Goal: Information Seeking & Learning: Find contact information

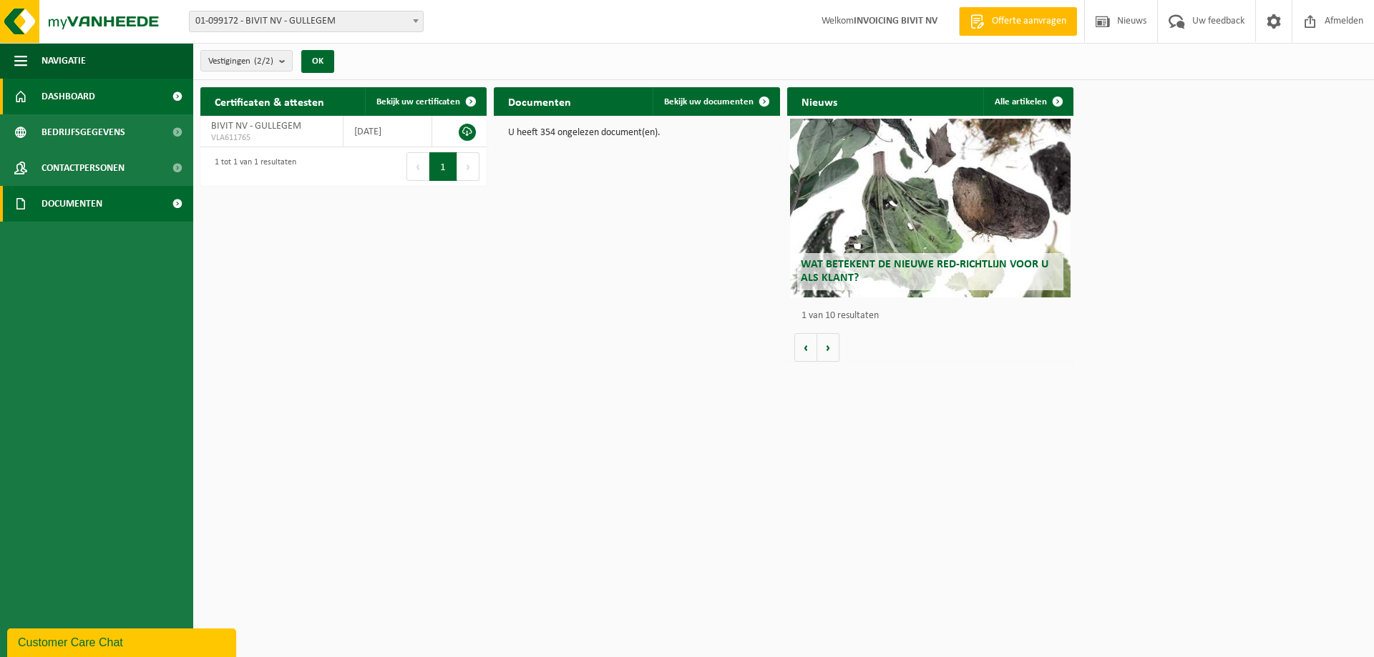
click at [74, 203] on span "Documenten" at bounding box center [71, 204] width 61 height 36
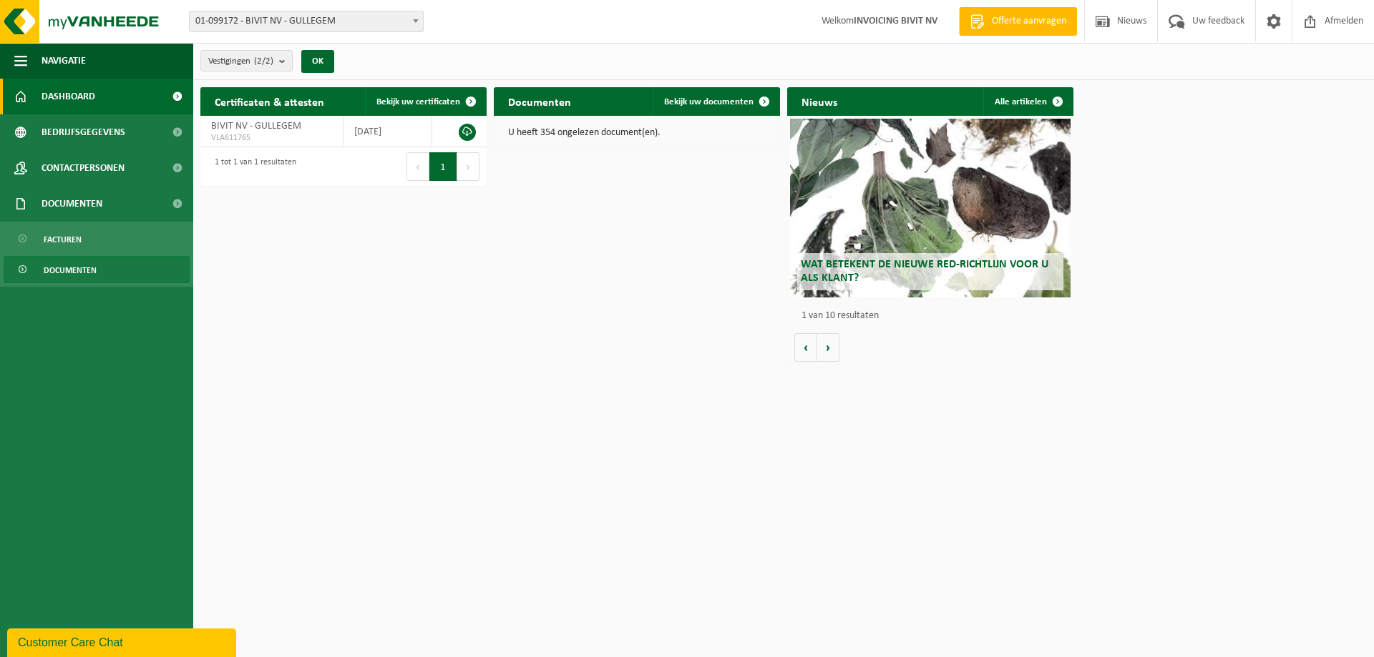
click at [74, 276] on span "Documenten" at bounding box center [70, 270] width 53 height 27
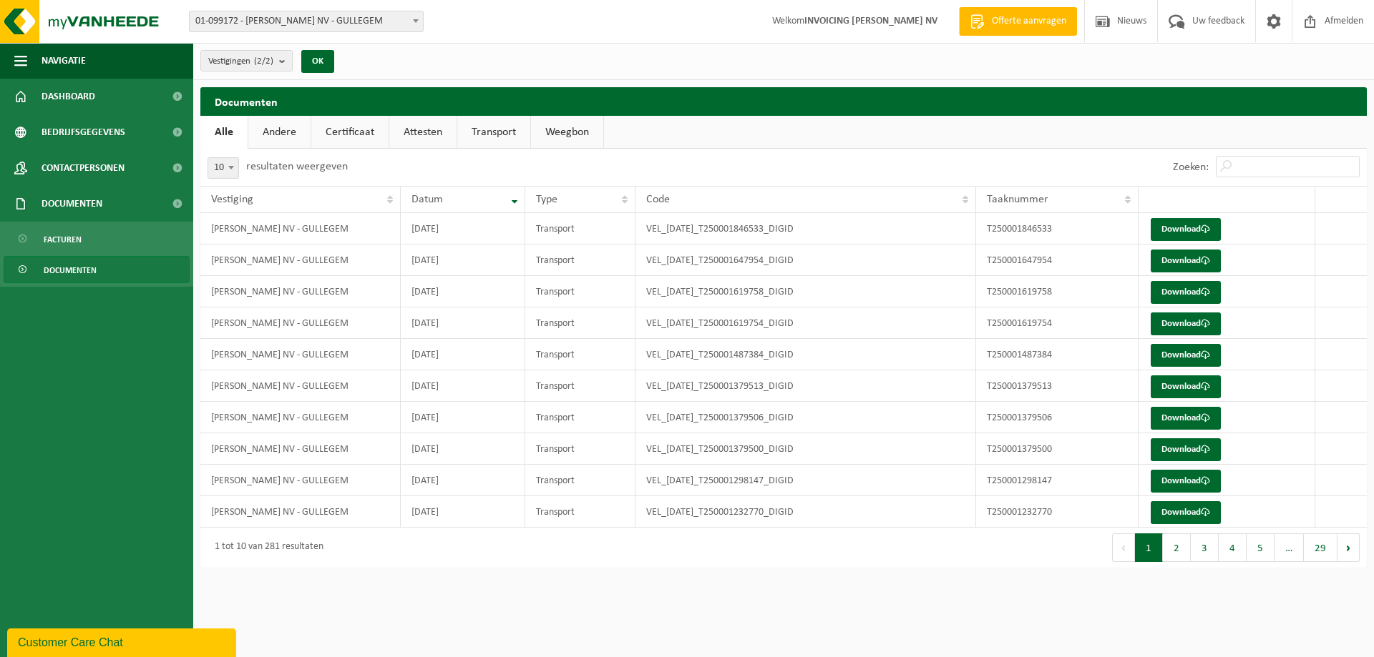
click at [564, 127] on link "Weegbon" at bounding box center [567, 132] width 72 height 33
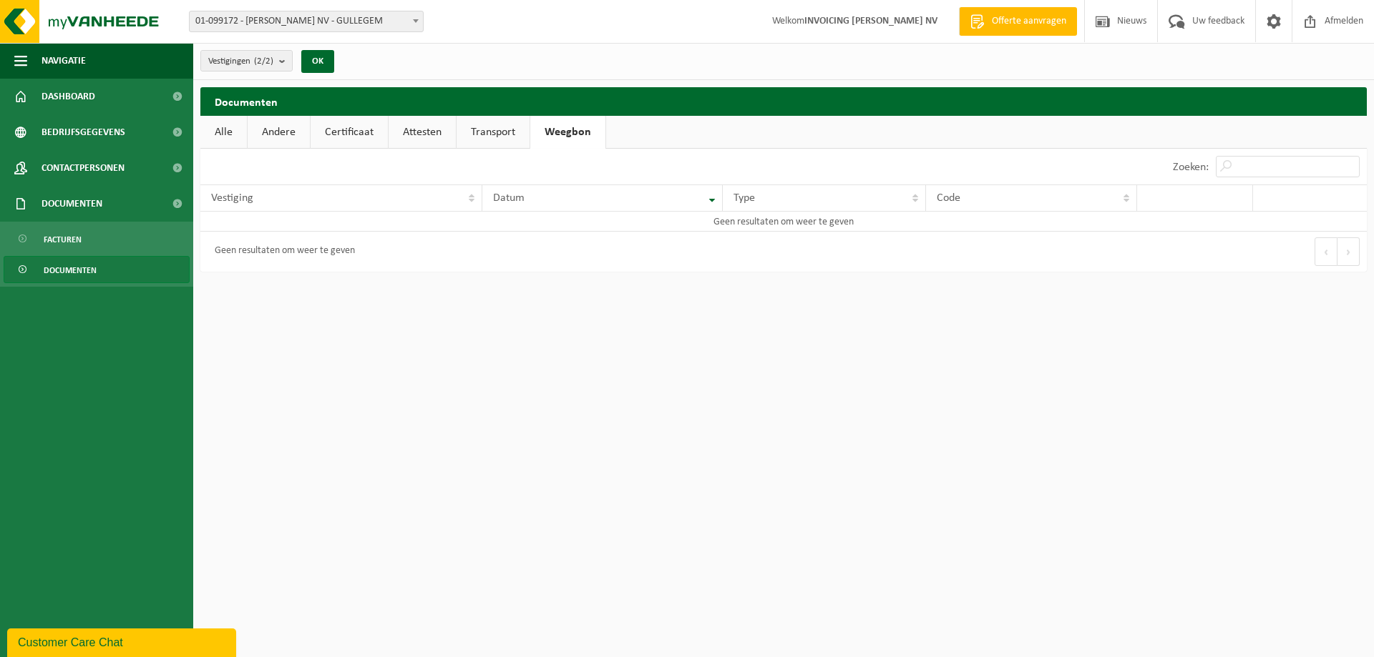
click at [493, 127] on link "Transport" at bounding box center [492, 132] width 73 height 33
click at [432, 132] on link "Attesten" at bounding box center [421, 132] width 67 height 33
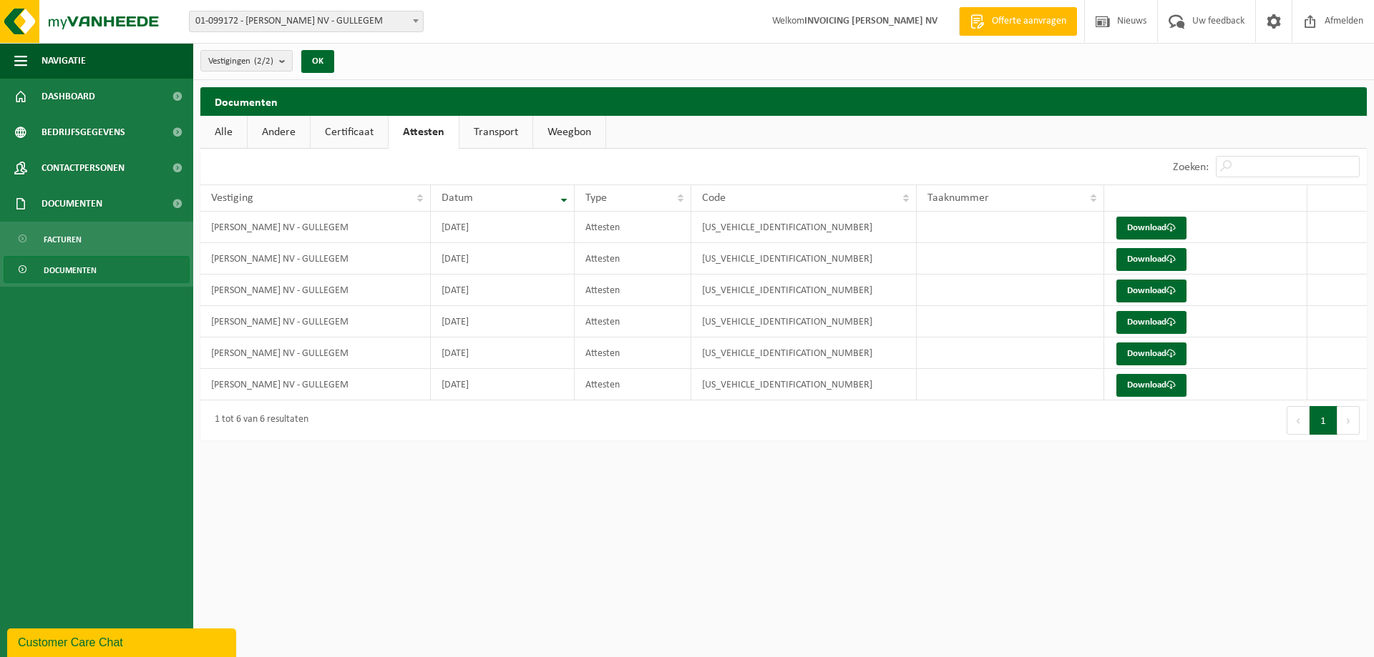
click at [411, 25] on span at bounding box center [415, 20] width 14 height 19
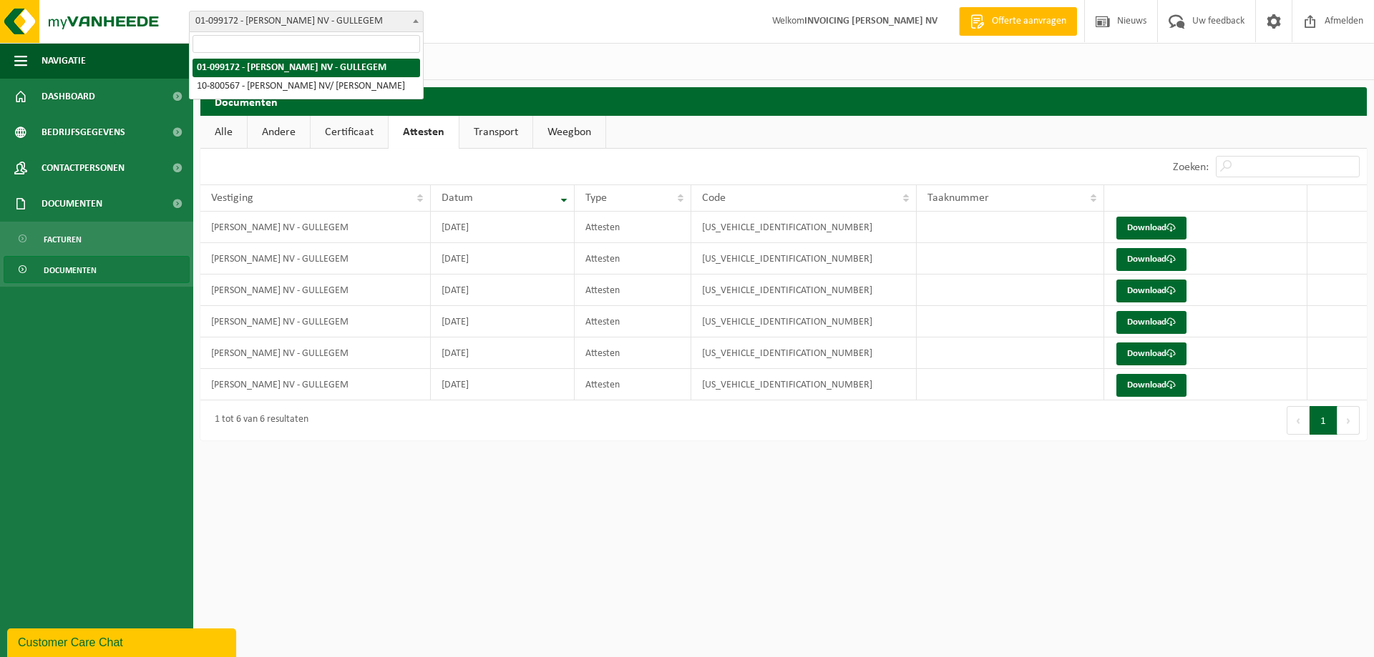
click at [411, 25] on span at bounding box center [415, 20] width 14 height 19
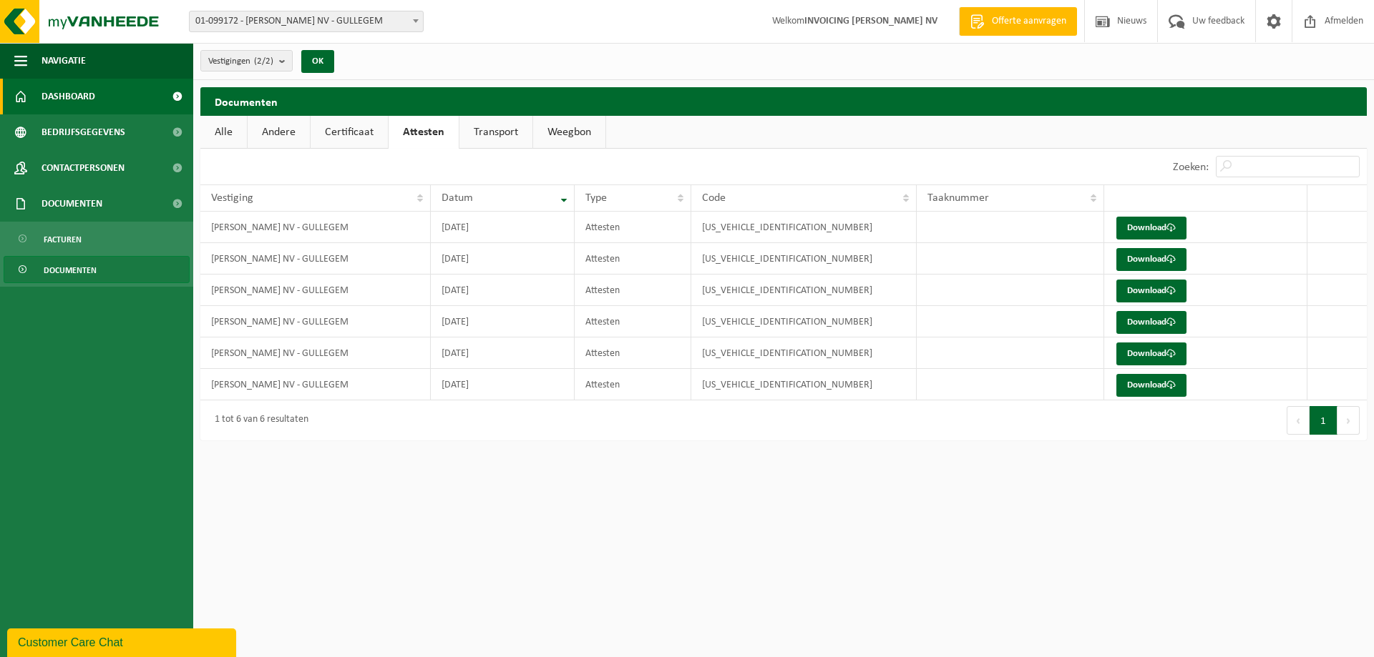
click at [50, 109] on span "Dashboard" at bounding box center [68, 97] width 54 height 36
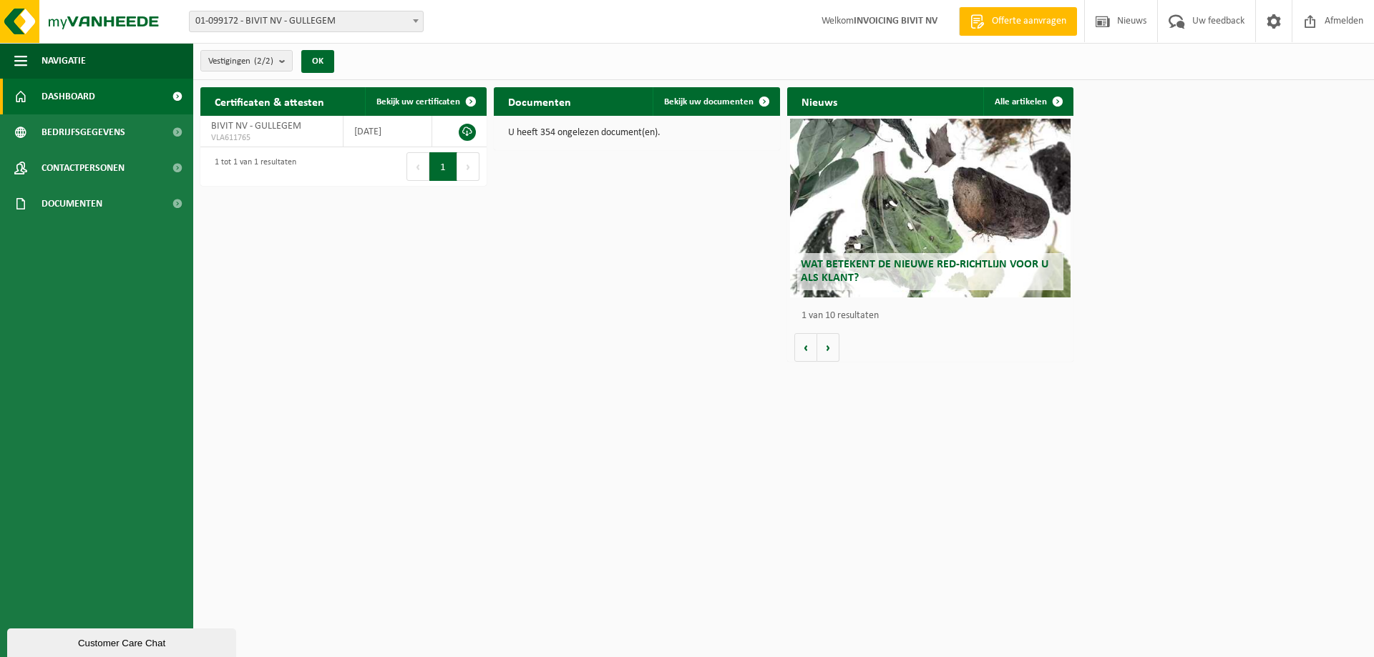
click at [572, 139] on div "U heeft 354 ongelezen document(en)." at bounding box center [637, 133] width 286 height 34
click at [571, 134] on p "U heeft 354 ongelezen document(en)." at bounding box center [637, 133] width 258 height 10
click at [76, 132] on span "Bedrijfsgegevens" at bounding box center [83, 132] width 84 height 36
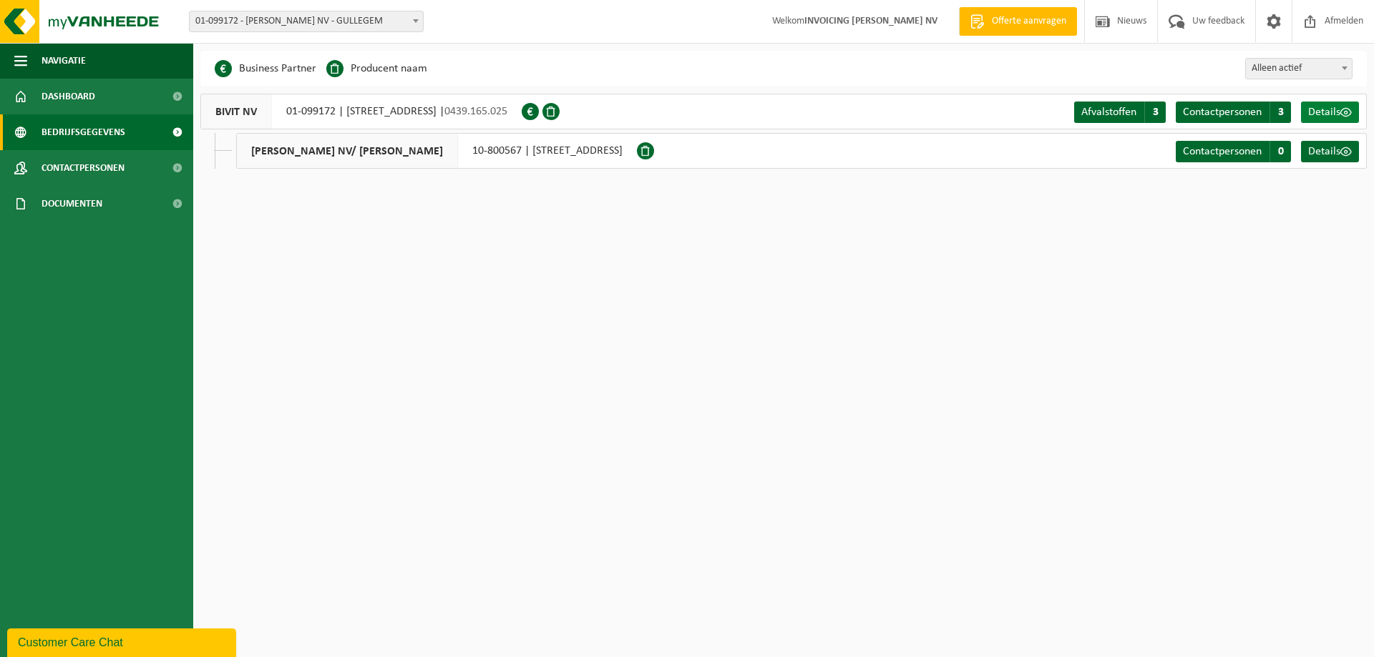
click at [1326, 110] on span "Details" at bounding box center [1324, 112] width 32 height 11
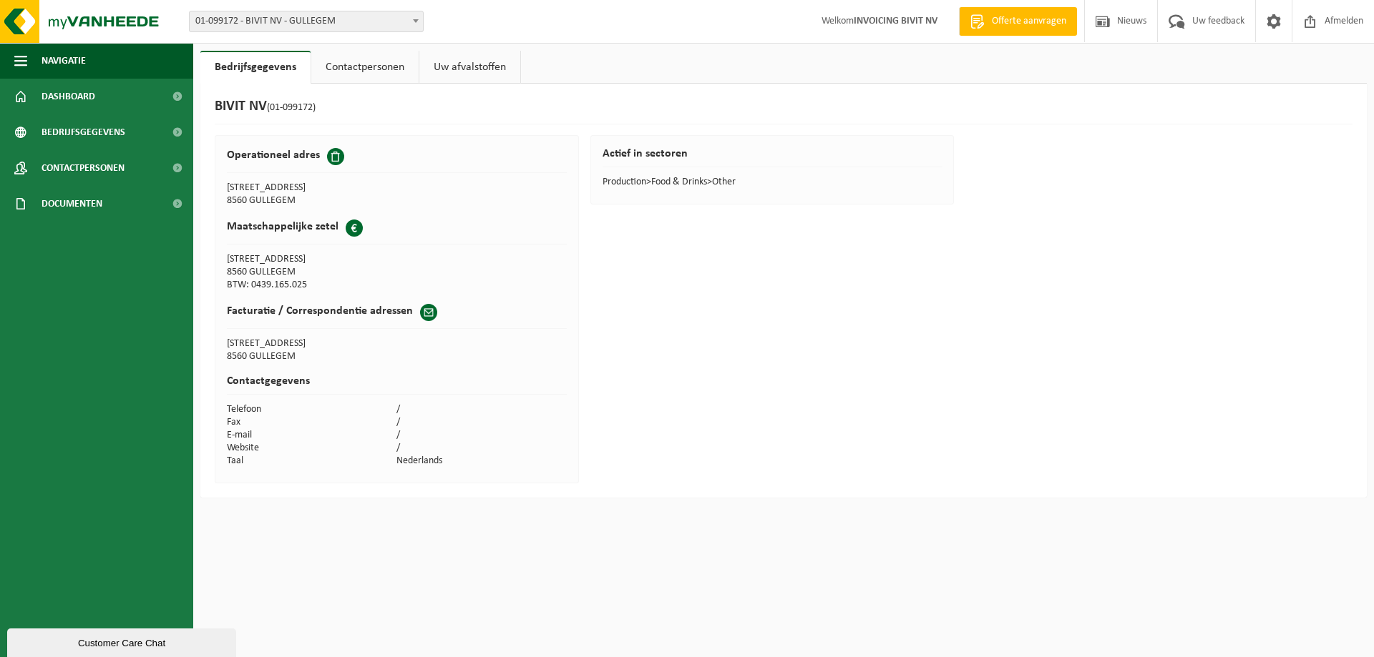
click at [669, 187] on td "Production>Food & Drinks>Other" at bounding box center [772, 182] width 340 height 13
click at [381, 77] on link "Contactpersonen" at bounding box center [364, 67] width 107 height 33
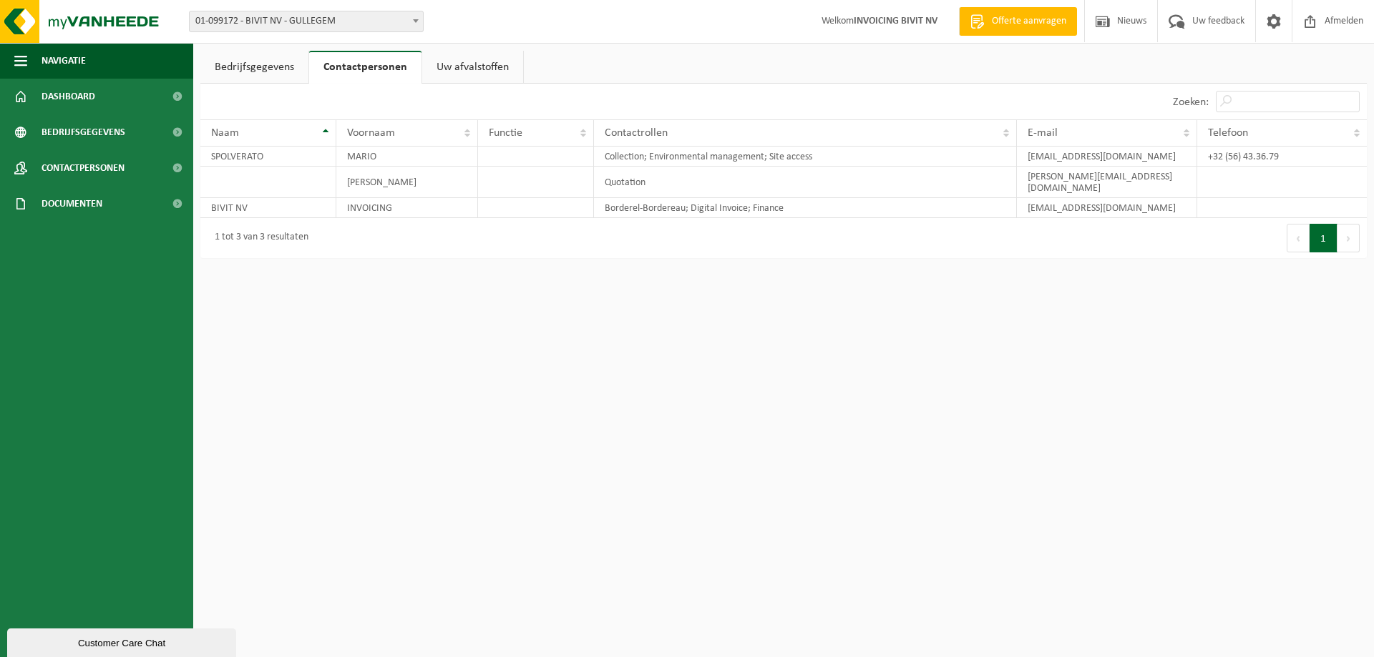
click at [460, 68] on link "Uw afvalstoffen" at bounding box center [472, 67] width 101 height 33
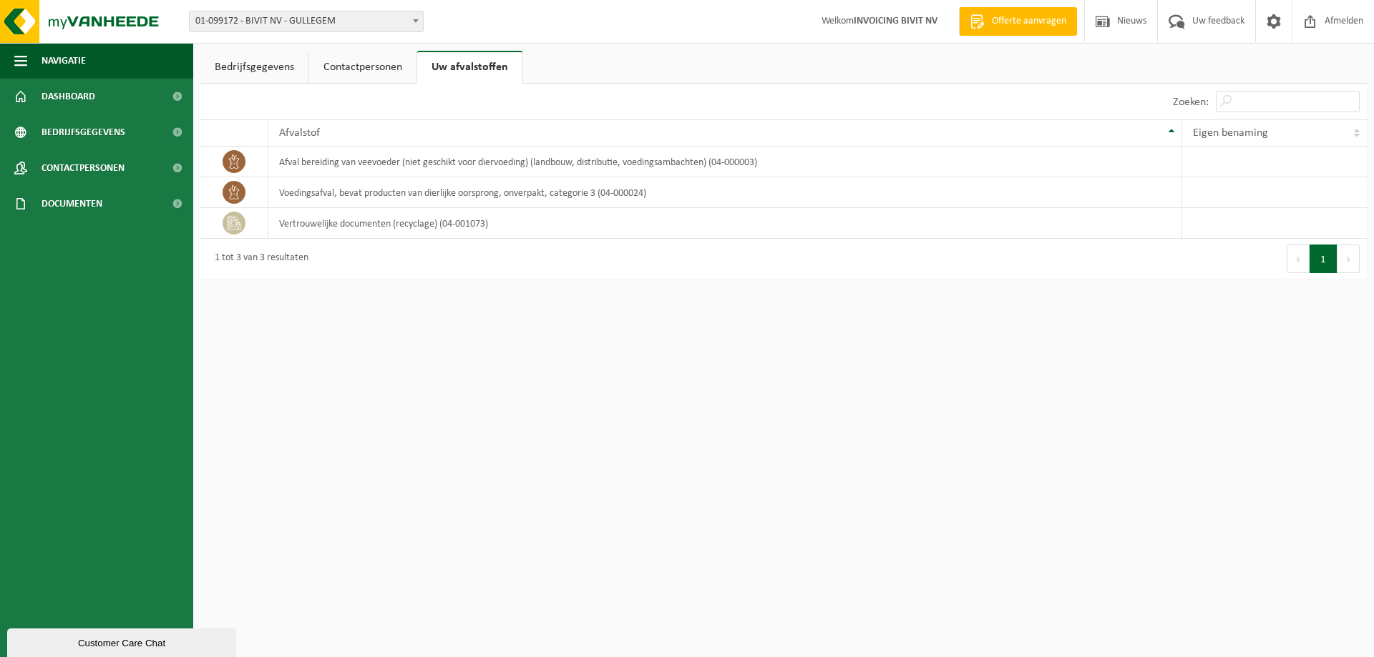
click at [466, 429] on html "Vestiging: 01-099172 - BIVIT NV - GULLEGEM 10-800567 - BIVIT NV/ TAILLIEU GUY -…" at bounding box center [687, 328] width 1374 height 657
click at [77, 181] on span "Contactpersonen" at bounding box center [82, 168] width 83 height 36
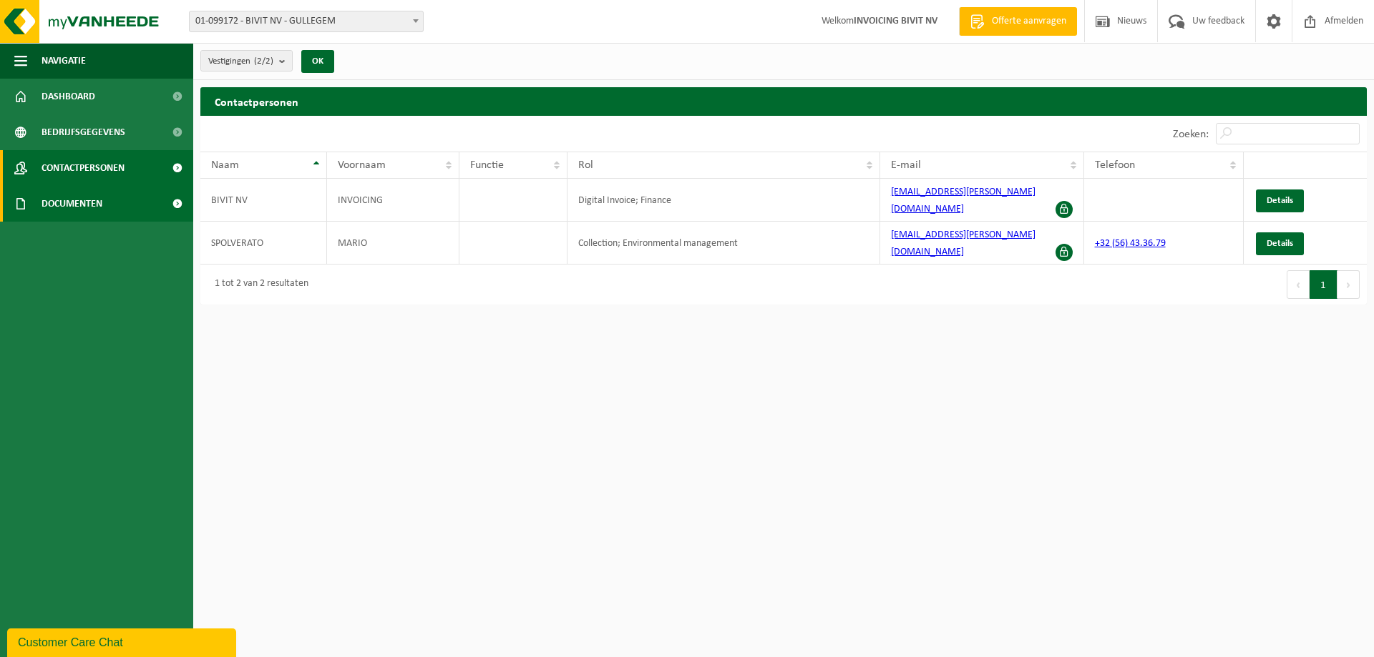
click at [82, 212] on span "Documenten" at bounding box center [71, 204] width 61 height 36
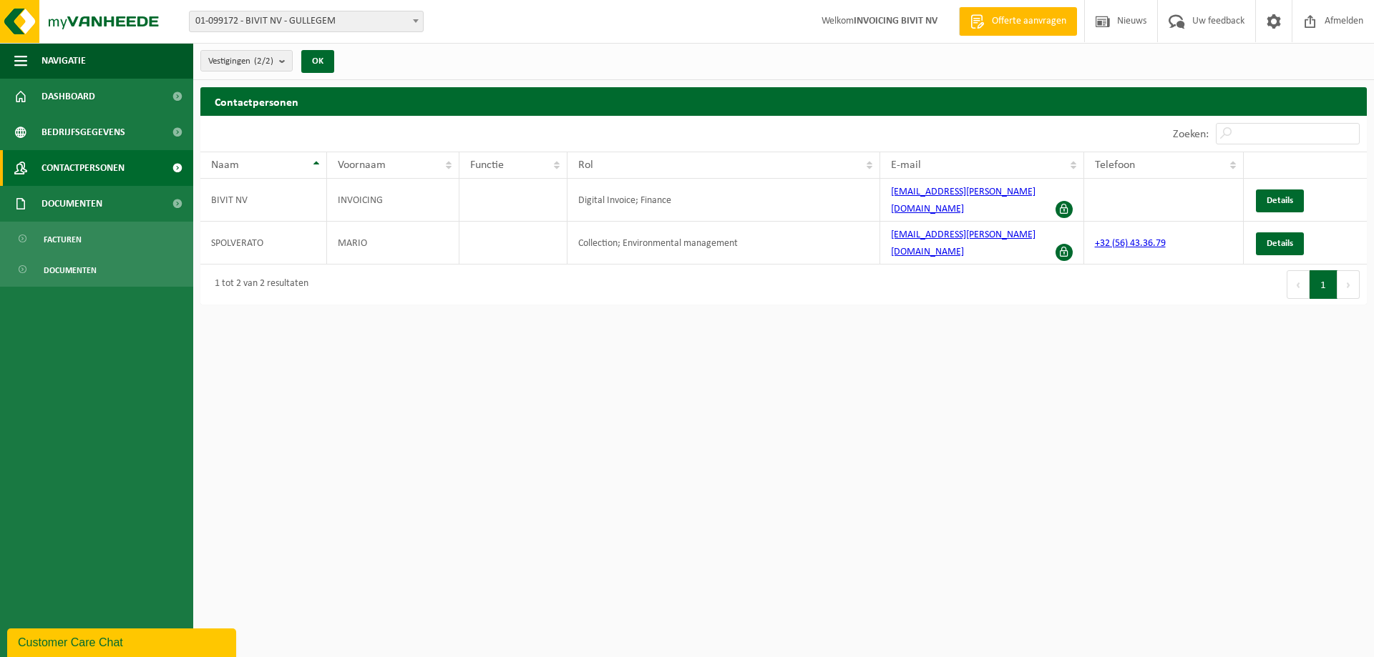
click at [77, 283] on ul "Facturen Documenten" at bounding box center [96, 254] width 193 height 65
click at [72, 273] on span "Documenten" at bounding box center [70, 270] width 53 height 27
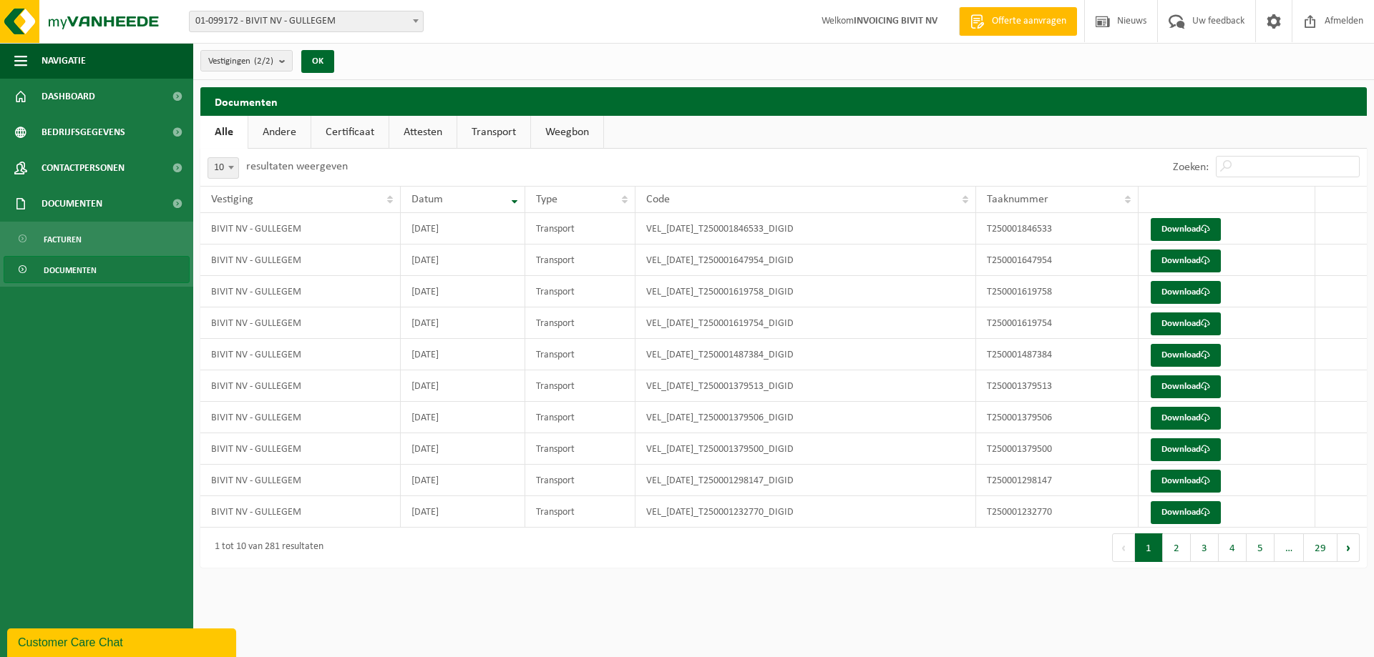
click at [278, 125] on link "Andere" at bounding box center [279, 132] width 62 height 33
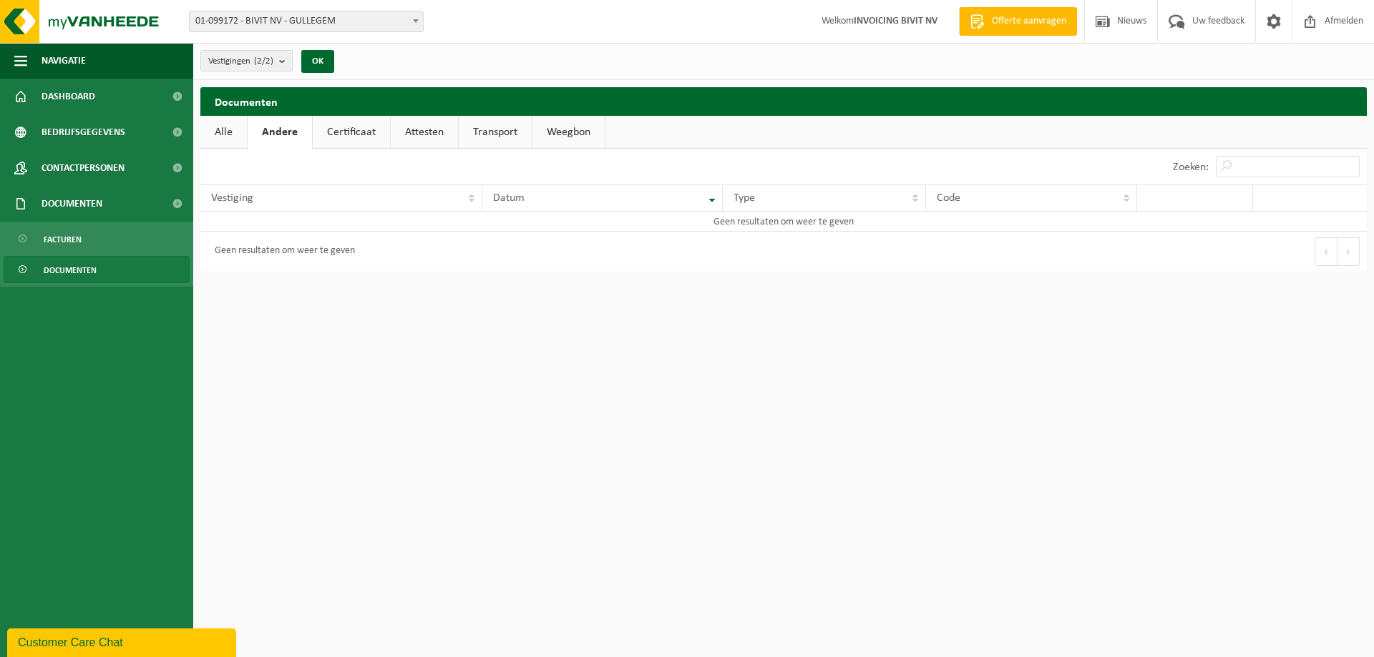
click at [340, 131] on link "Certificaat" at bounding box center [351, 132] width 77 height 33
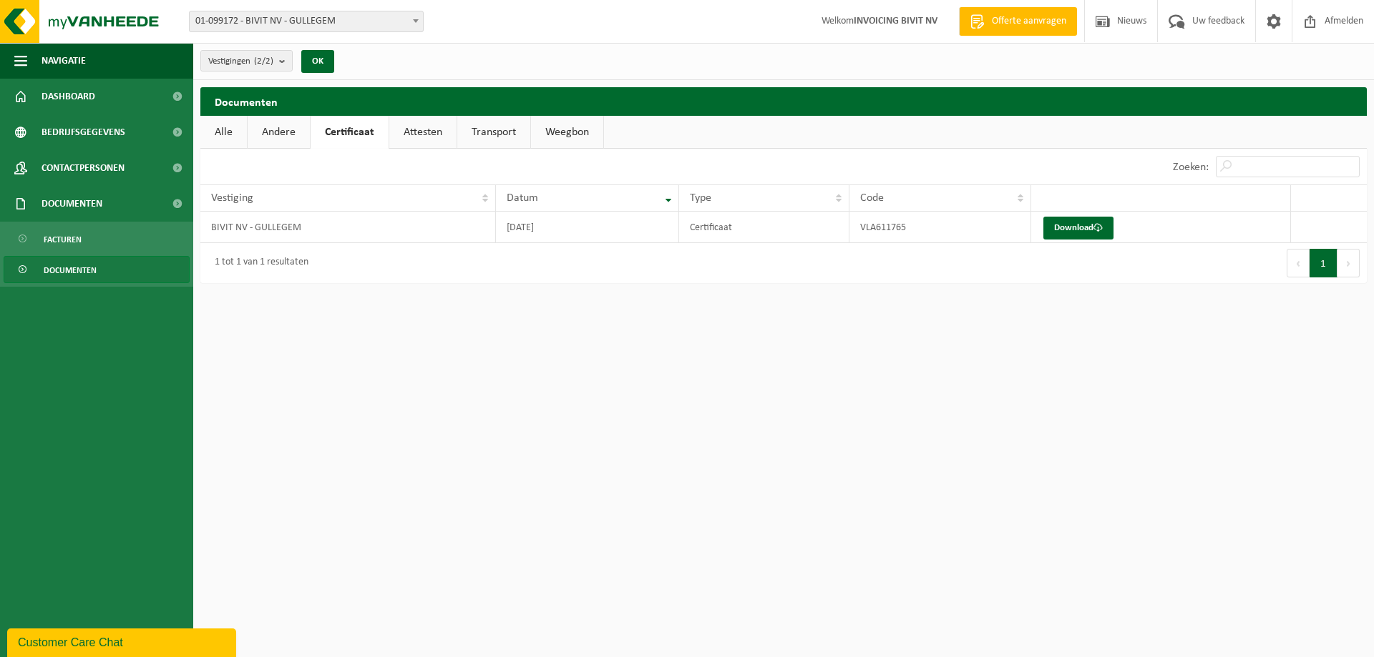
click at [421, 123] on link "Attesten" at bounding box center [422, 132] width 67 height 33
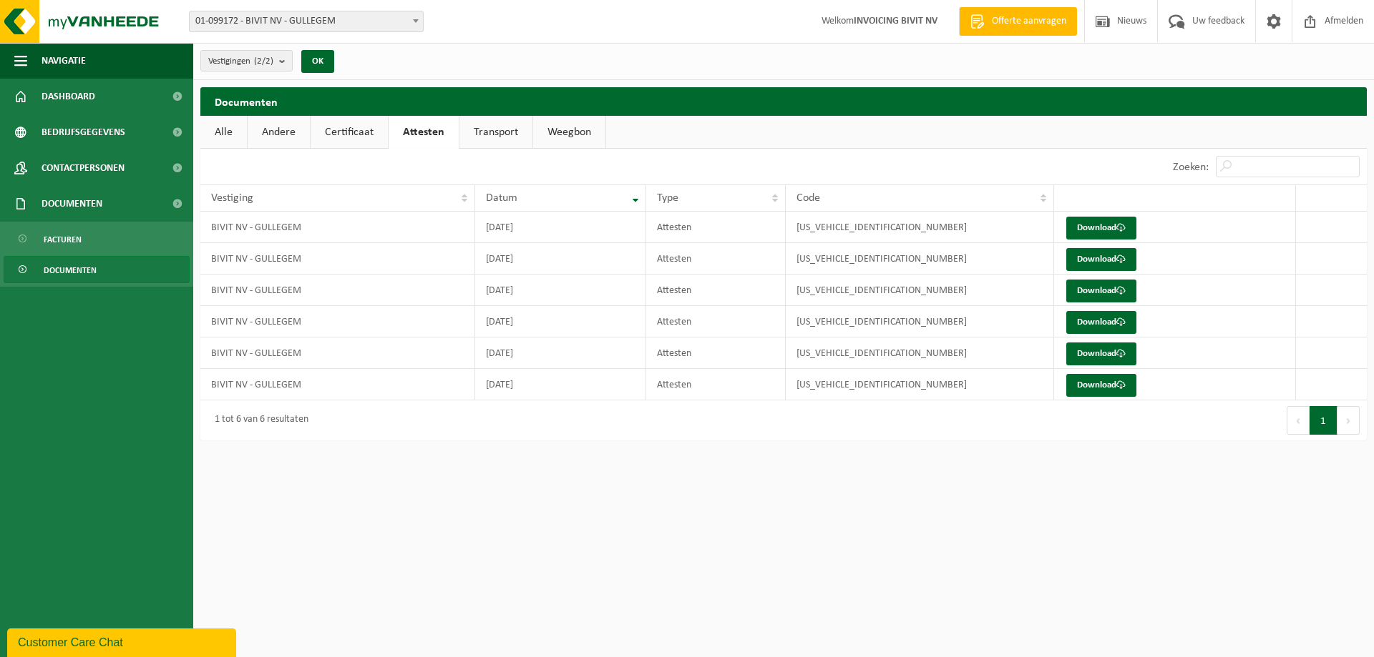
click at [547, 126] on link "Weegbon" at bounding box center [569, 132] width 72 height 33
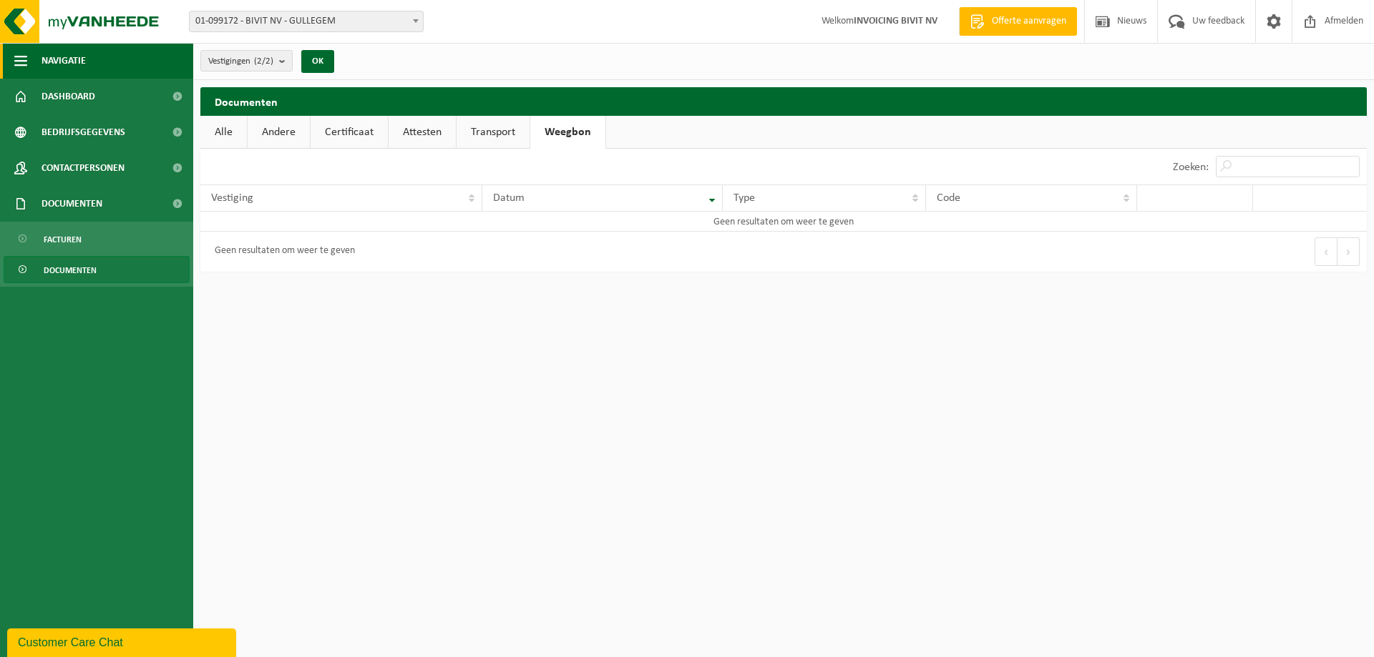
click at [57, 72] on span "Navigatie" at bounding box center [63, 61] width 44 height 36
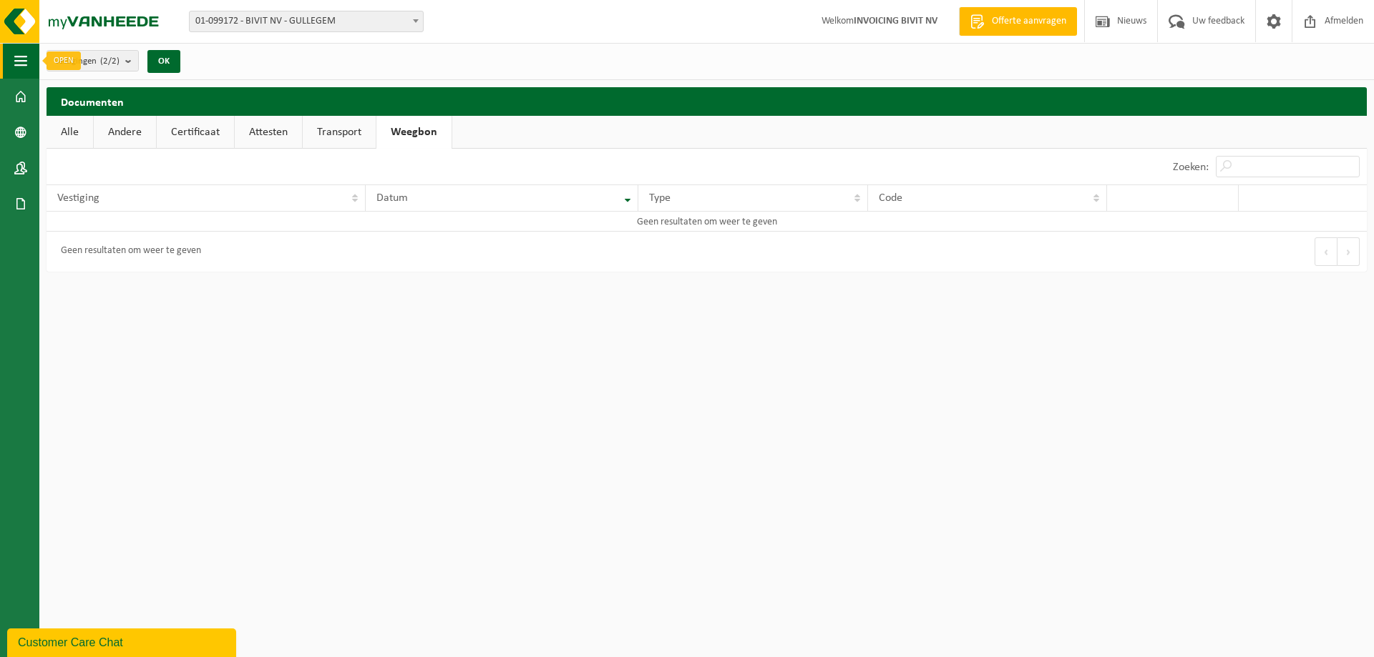
click at [26, 57] on span "button" at bounding box center [20, 61] width 13 height 36
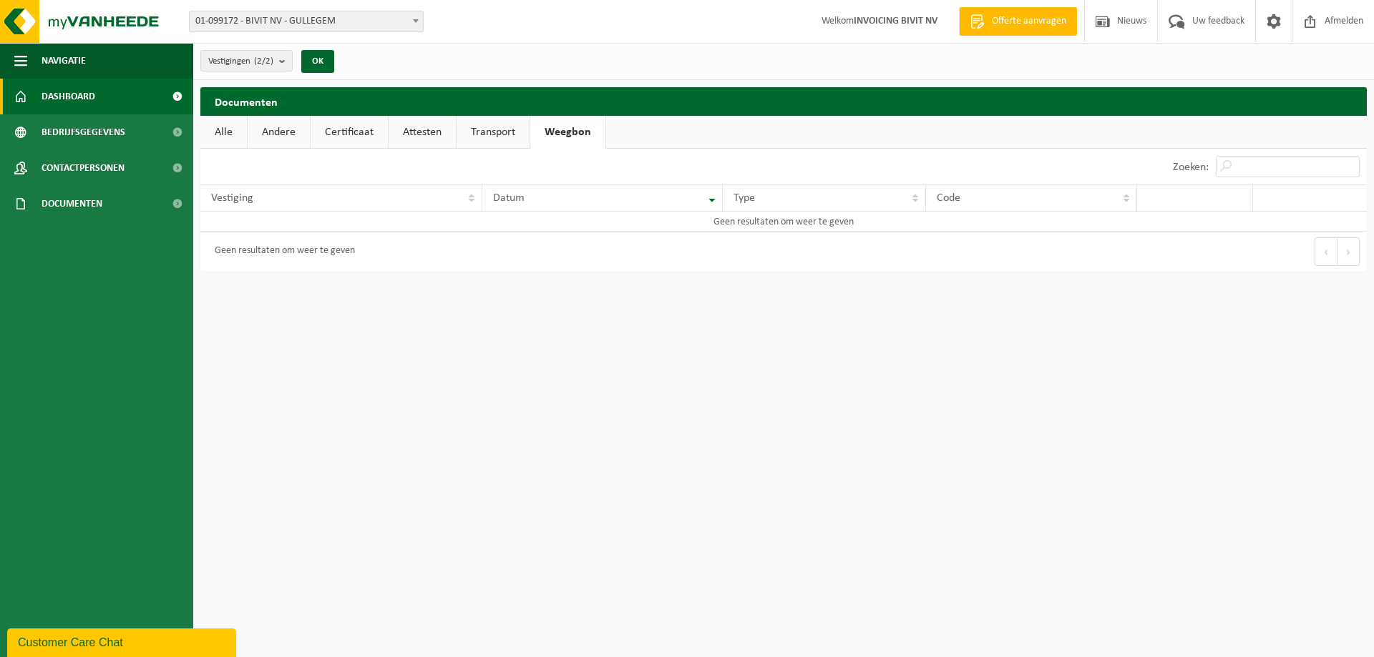
click at [49, 108] on span "Dashboard" at bounding box center [68, 97] width 54 height 36
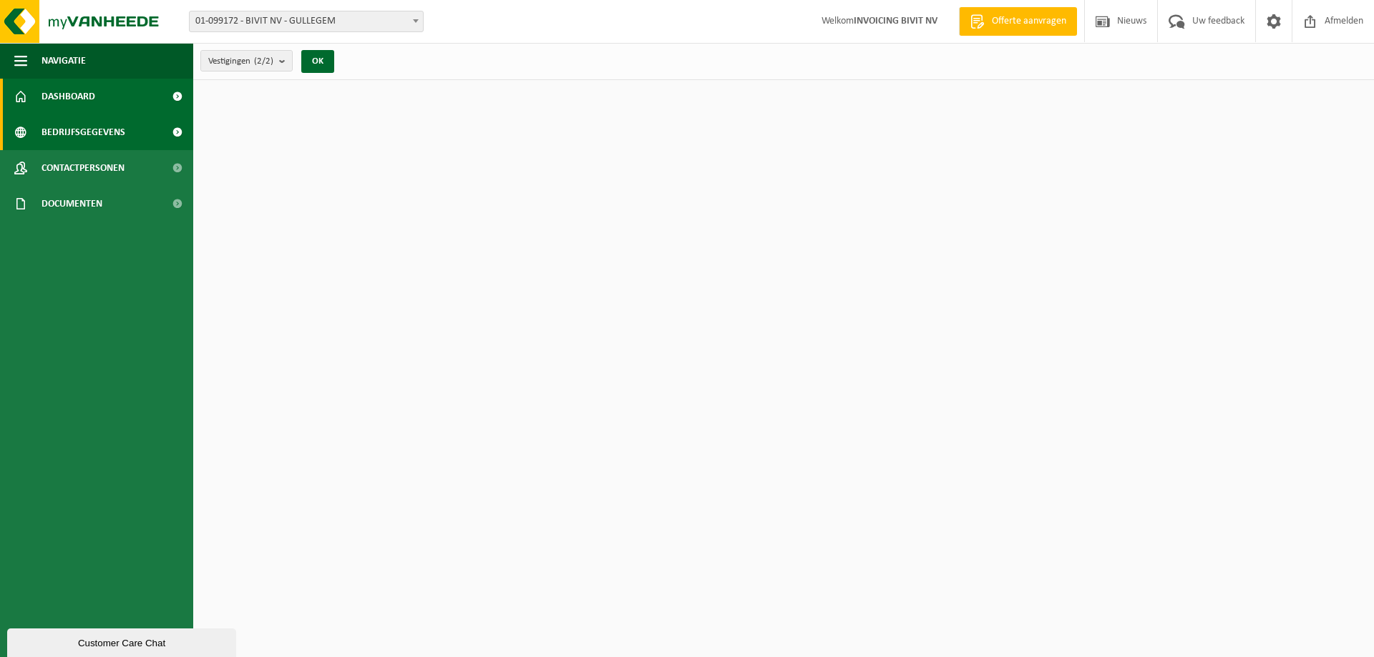
click at [59, 124] on span "Bedrijfsgegevens" at bounding box center [83, 132] width 84 height 36
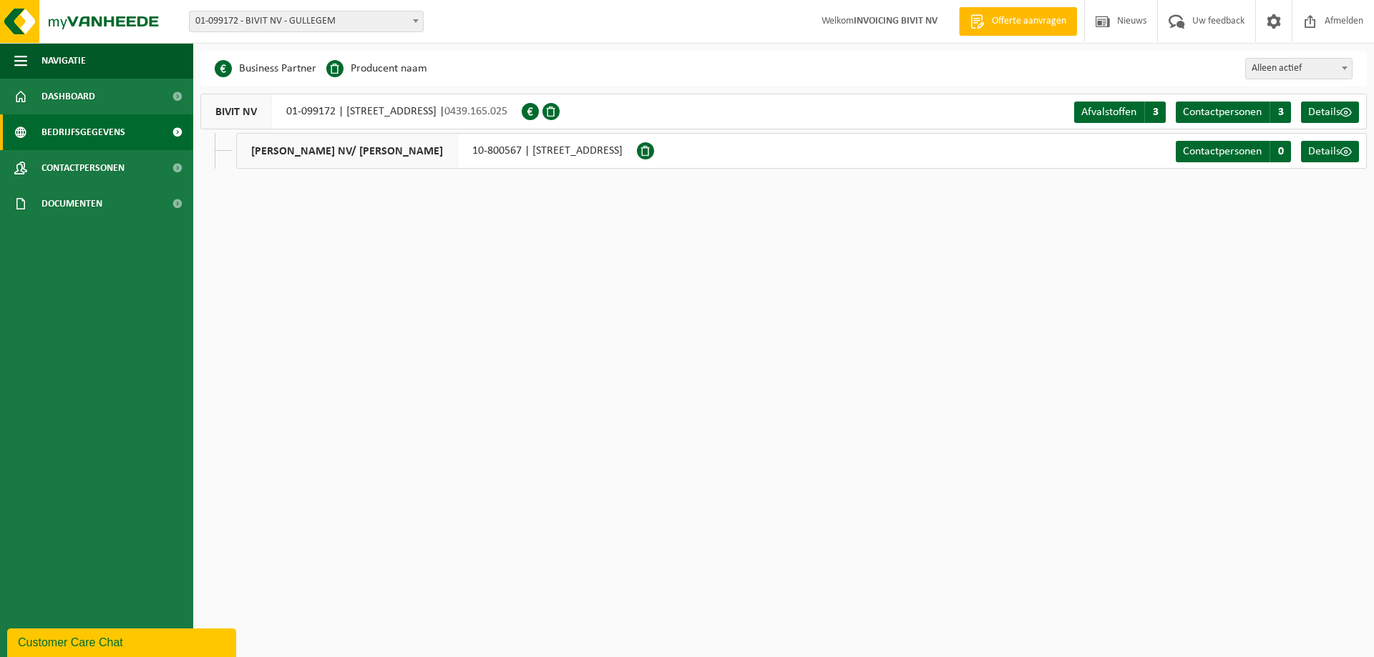
click at [54, 139] on span "Bedrijfsgegevens" at bounding box center [83, 132] width 84 height 36
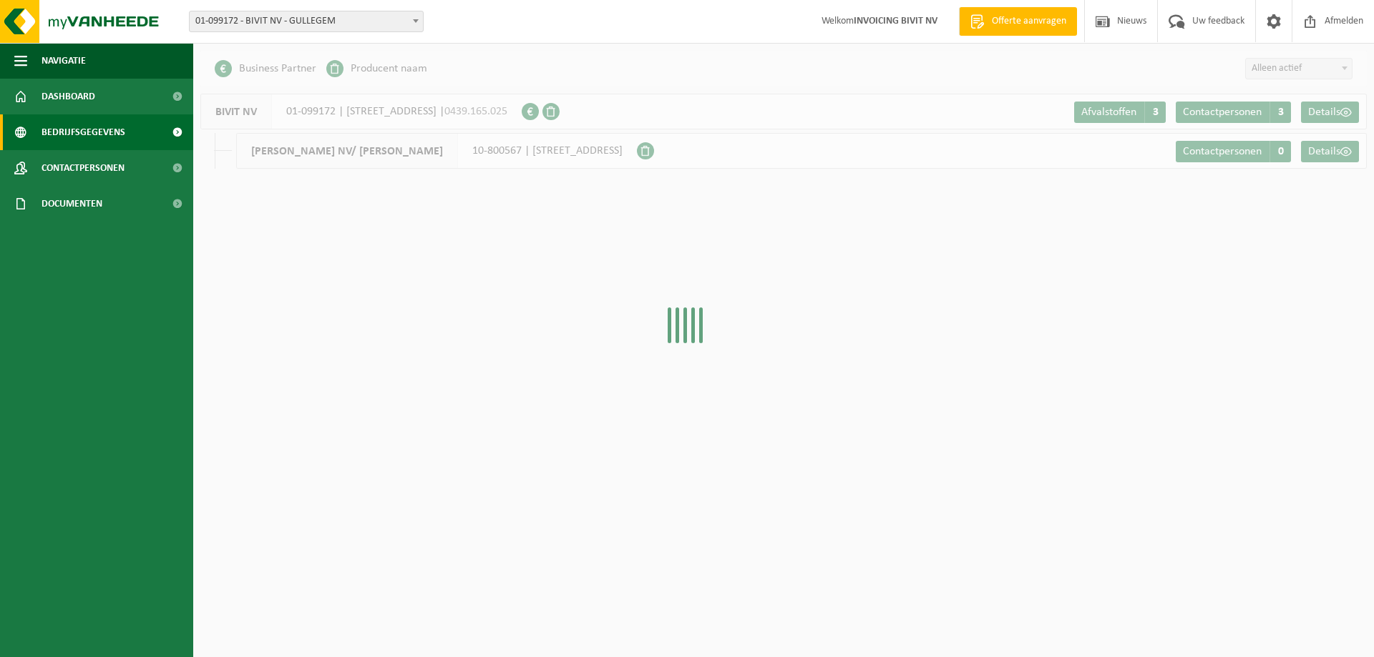
click at [62, 167] on span "Contactpersonen" at bounding box center [82, 168] width 83 height 36
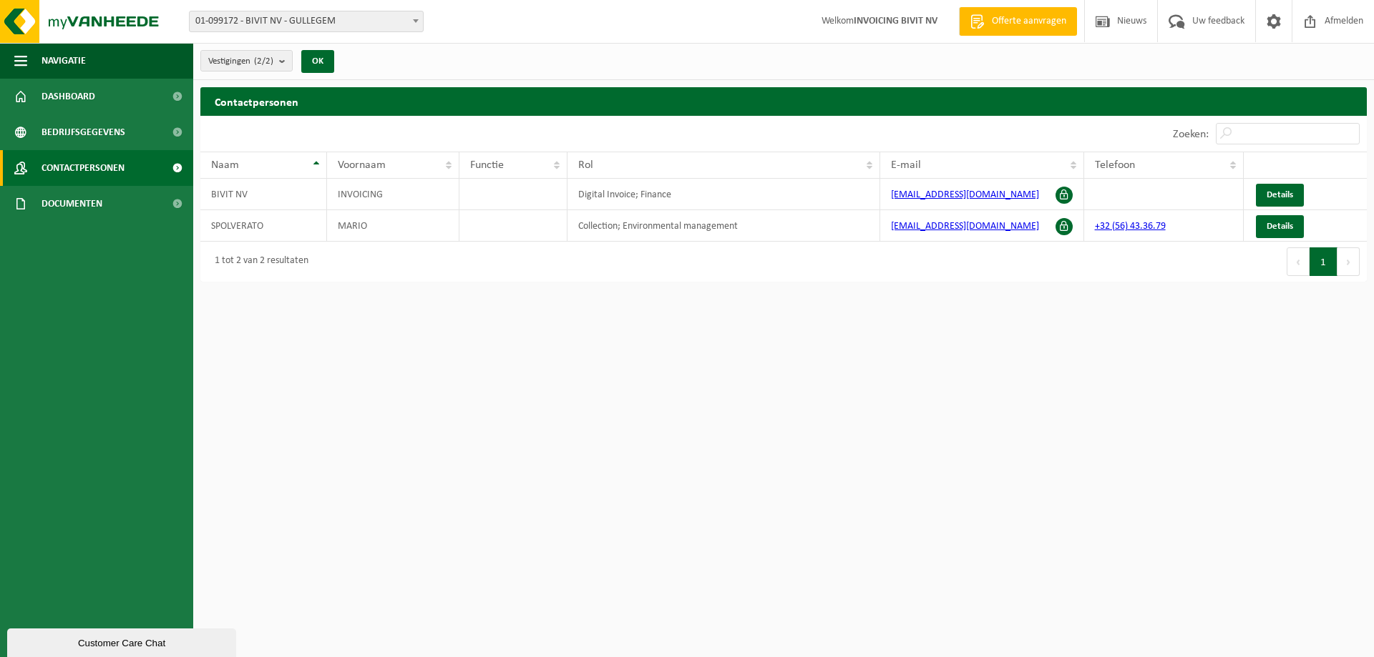
click at [79, 226] on ul "Navigatie Offerte aanvragen Nieuws Uw feedback Afmelden Dashboard Bedrijfsgegev…" at bounding box center [96, 350] width 193 height 615
click at [77, 207] on span "Documenten" at bounding box center [71, 204] width 61 height 36
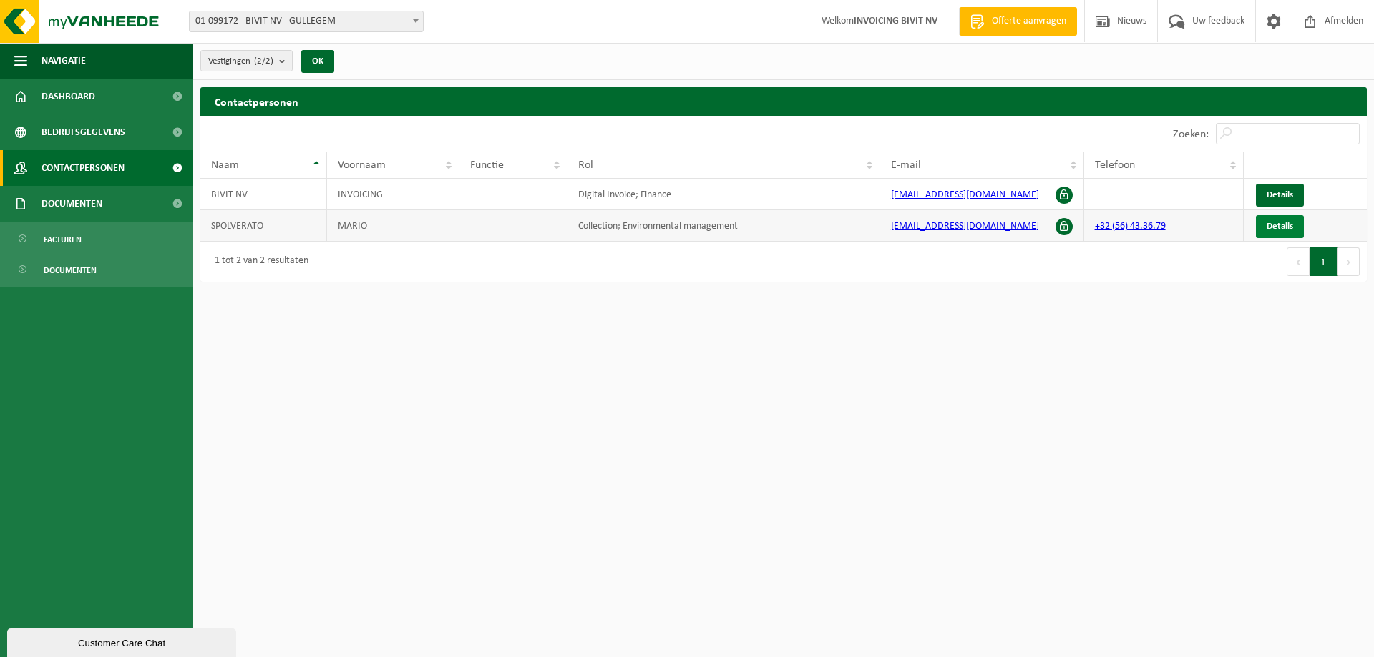
click at [1271, 224] on span "Details" at bounding box center [1279, 226] width 26 height 9
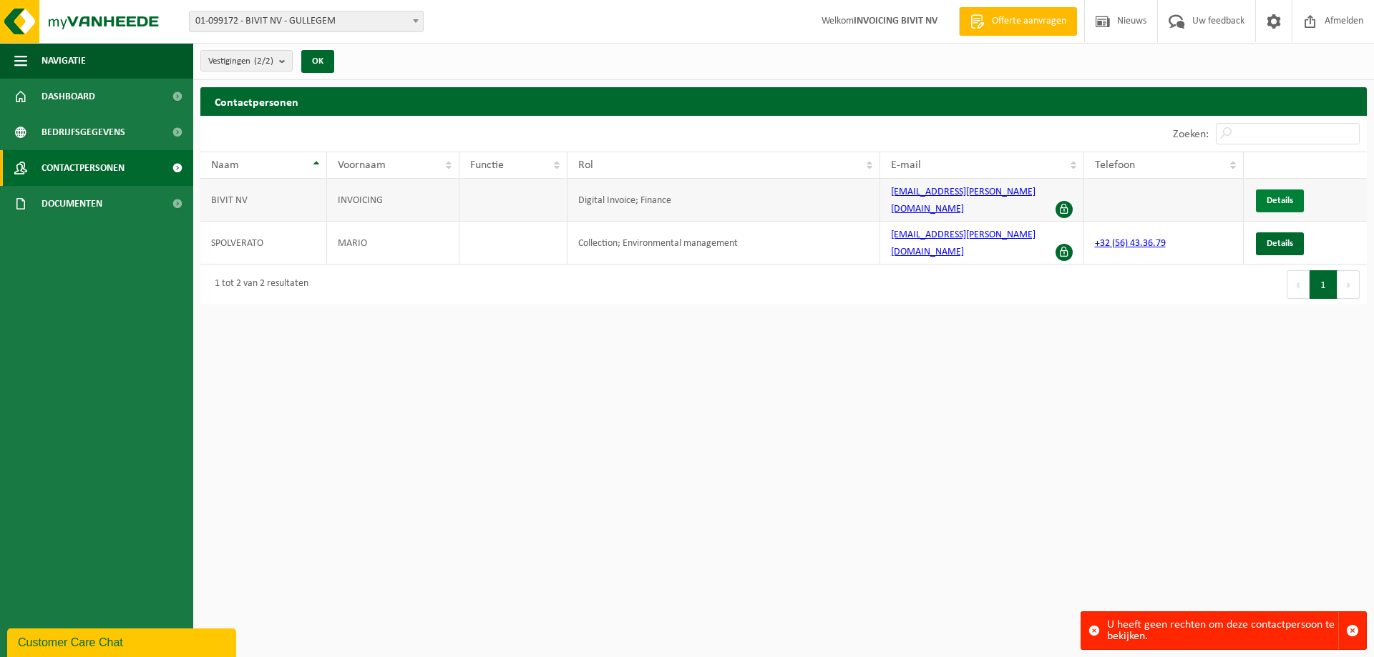
click at [1271, 196] on span "Details" at bounding box center [1279, 200] width 26 height 9
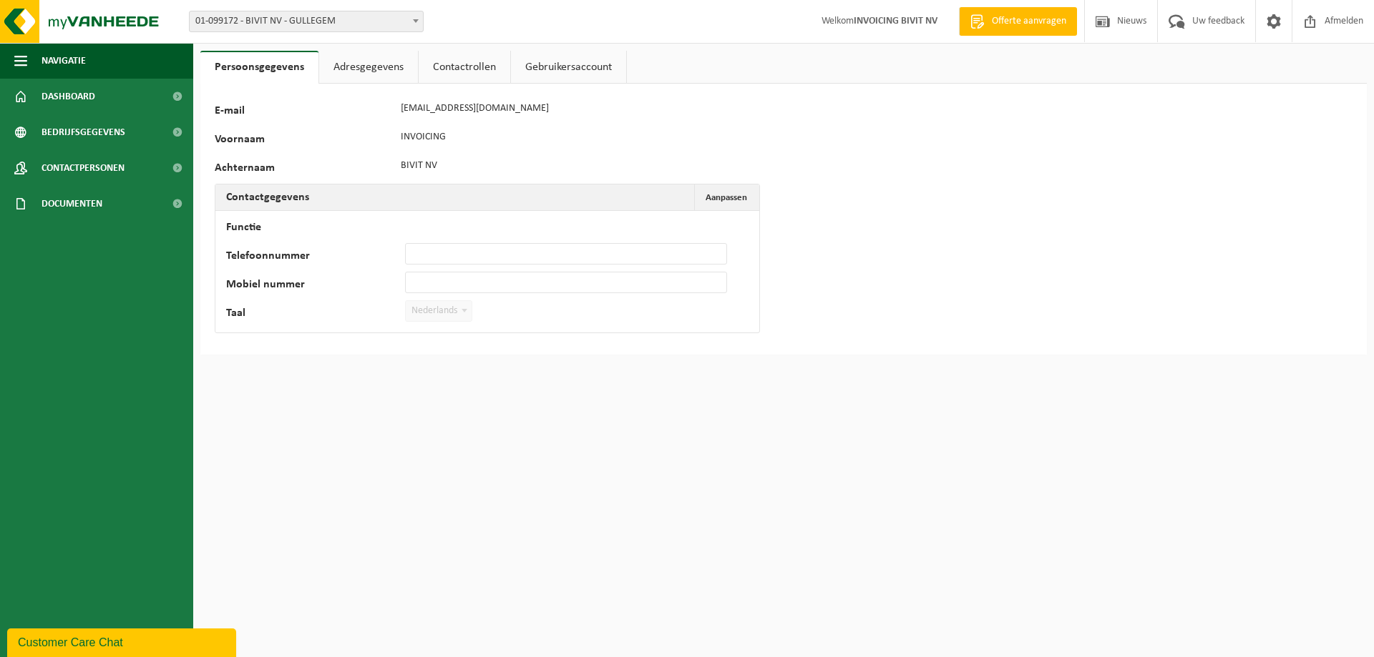
click at [343, 69] on link "Adresgegevens" at bounding box center [368, 67] width 99 height 33
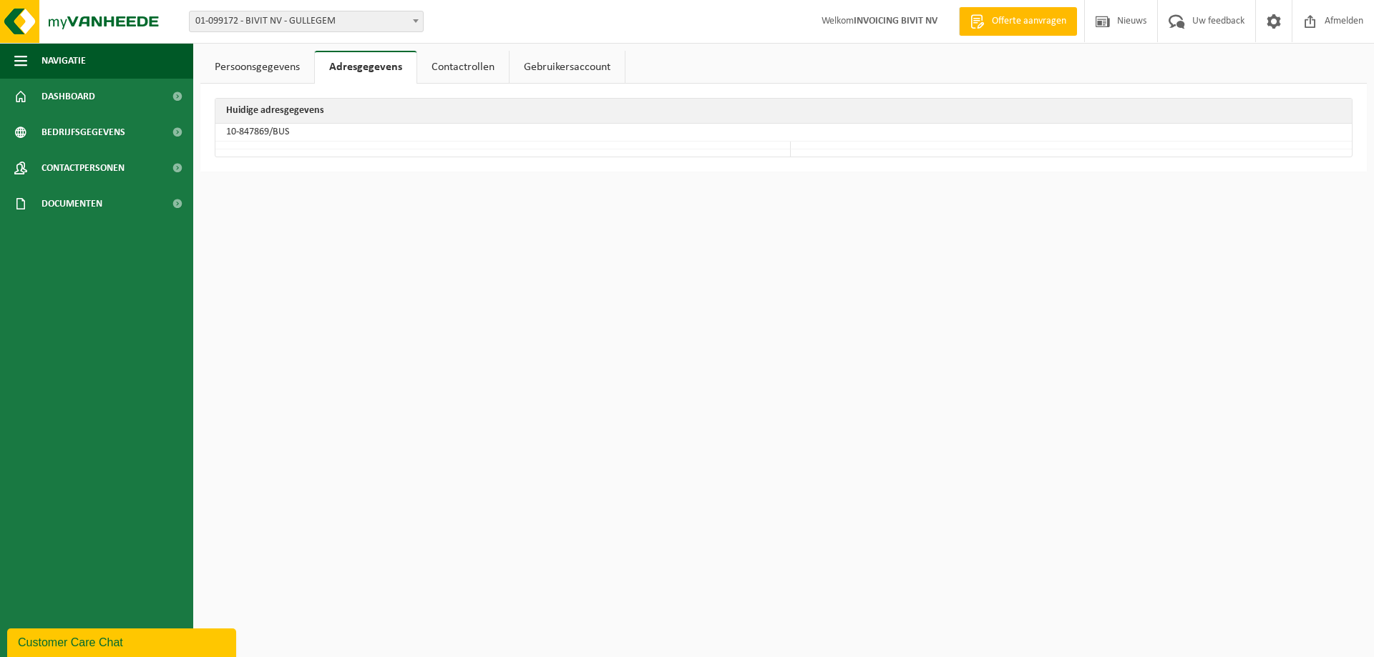
click at [491, 64] on link "Contactrollen" at bounding box center [463, 67] width 92 height 33
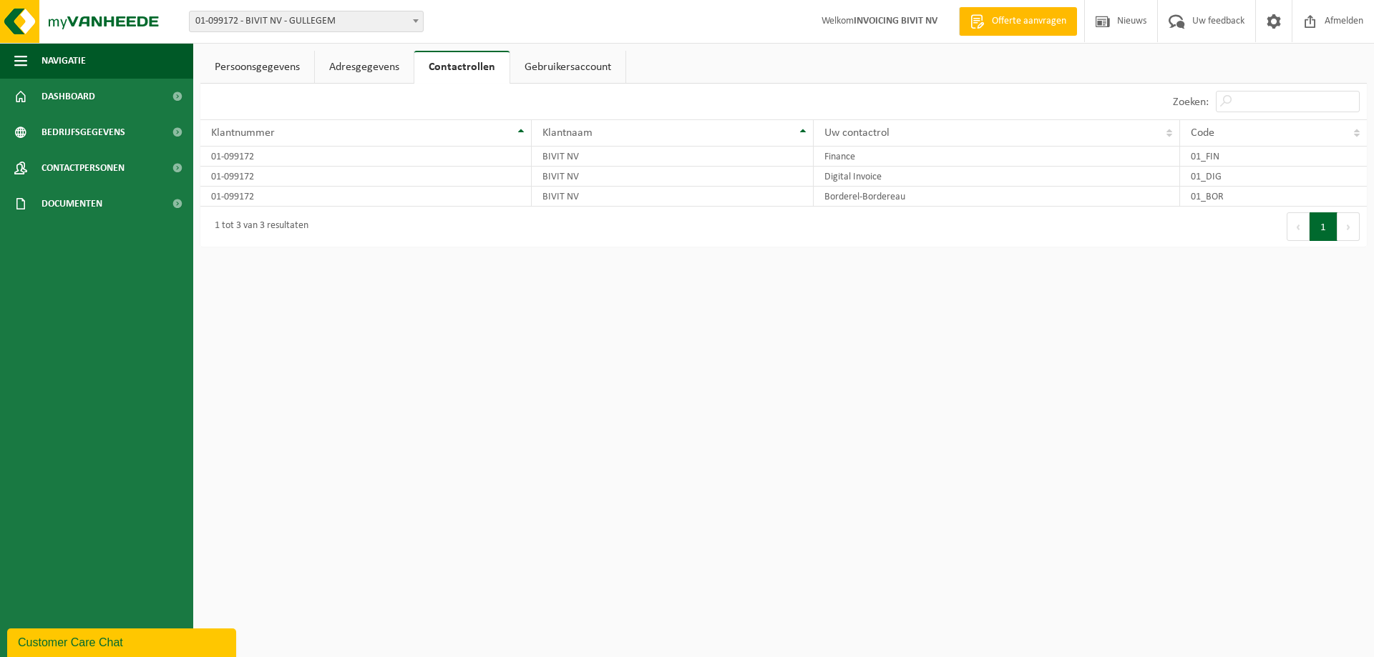
click at [579, 60] on link "Gebruikersaccount" at bounding box center [567, 67] width 115 height 33
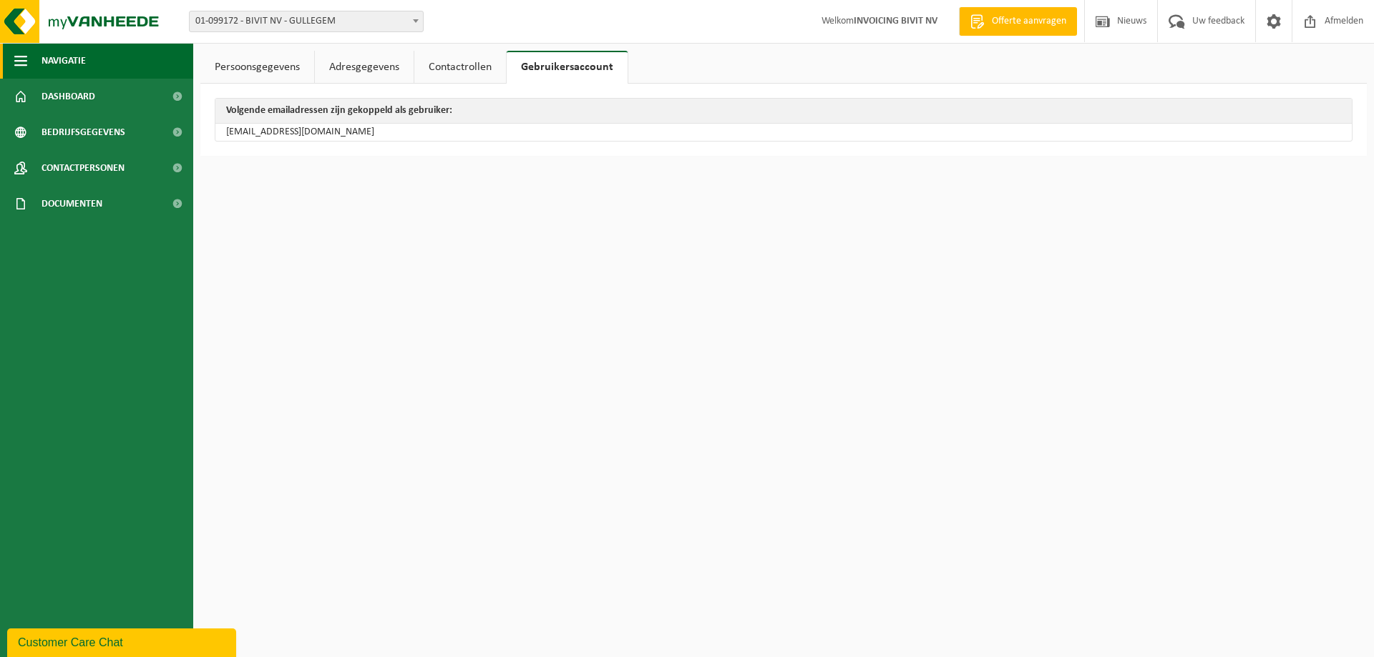
click at [44, 62] on span "Navigatie" at bounding box center [63, 61] width 44 height 36
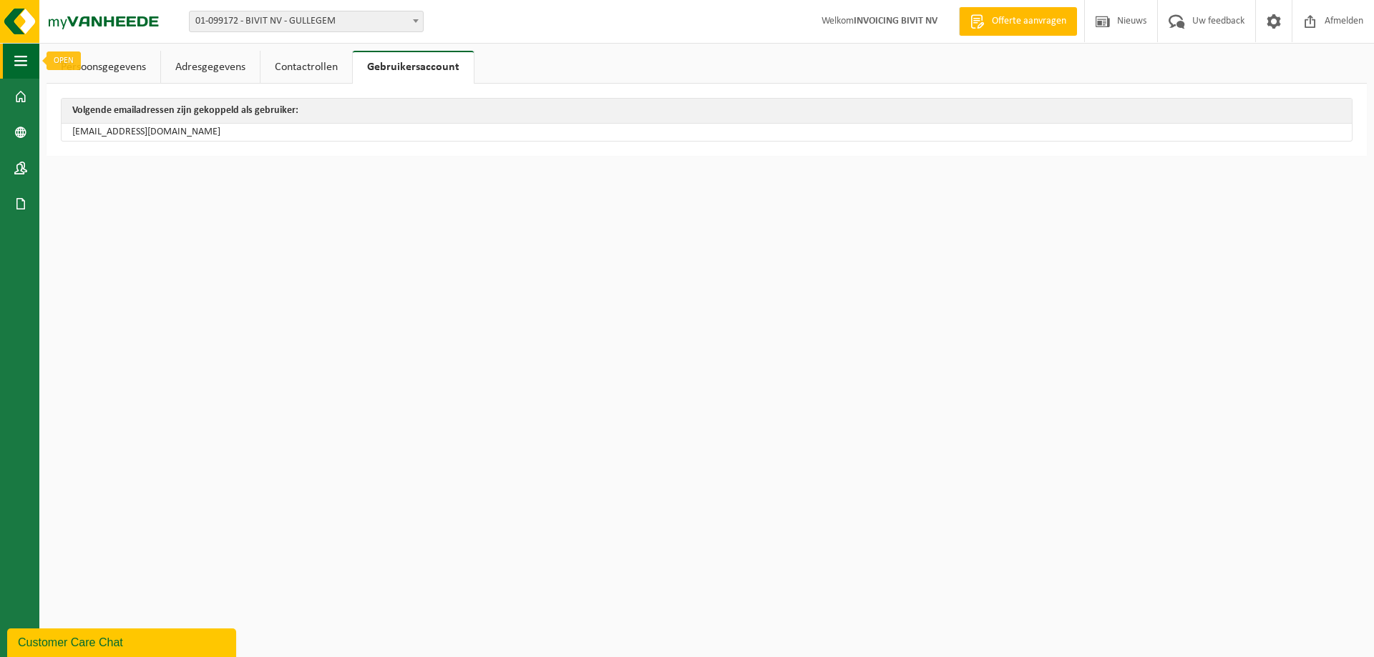
drag, startPoint x: 17, startPoint y: 63, endPoint x: 58, endPoint y: 69, distance: 41.3
click at [17, 62] on span "button" at bounding box center [20, 61] width 13 height 36
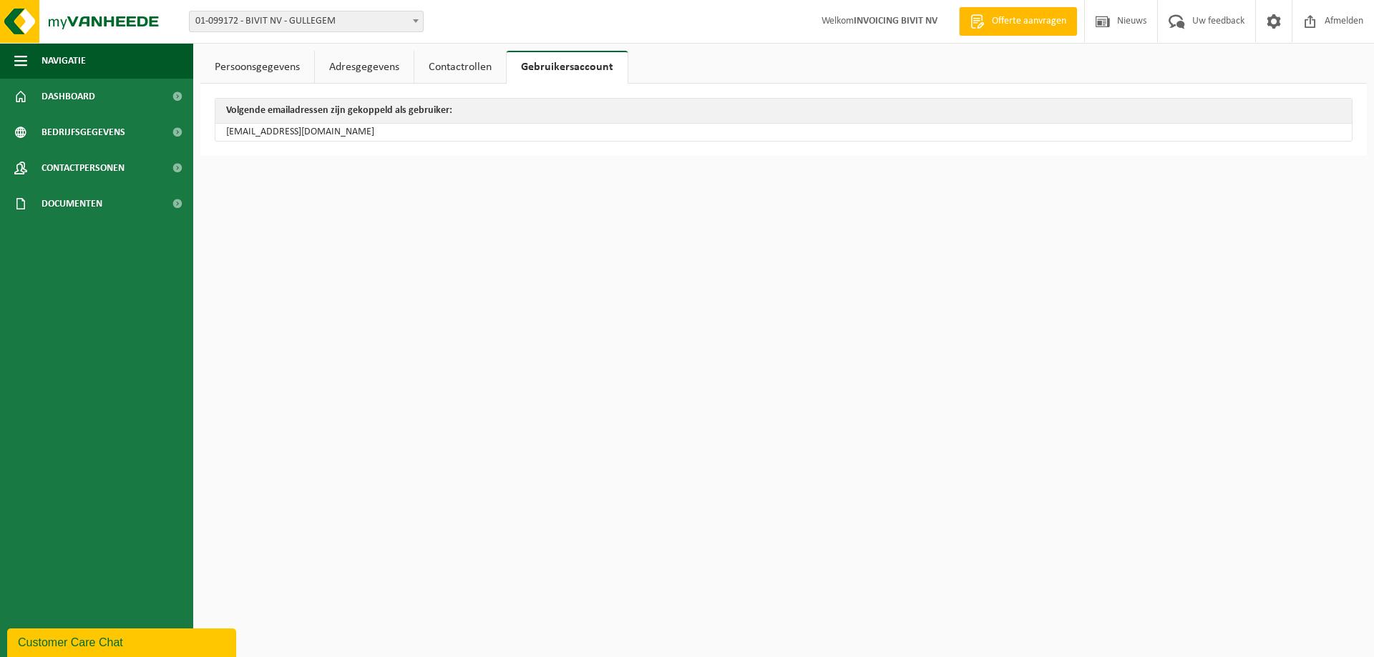
click at [836, 217] on html "Vestiging: 01-099172 - BIVIT NV - GULLEGEM 10-800567 - BIVIT NV/ [PERSON_NAME] …" at bounding box center [687, 328] width 1374 height 657
